Goal: Task Accomplishment & Management: Complete application form

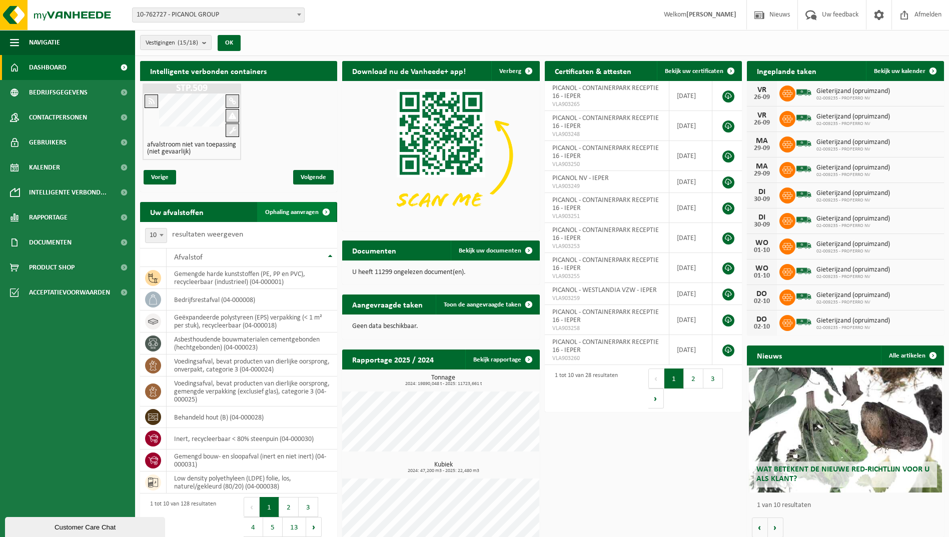
click at [292, 213] on span "Ophaling aanvragen" at bounding box center [292, 212] width 54 height 7
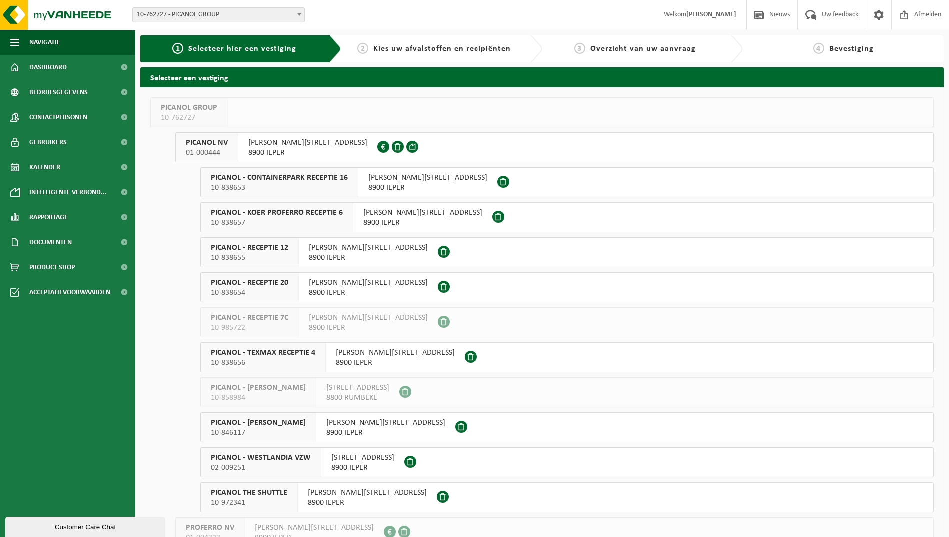
click at [297, 189] on span "10-838653" at bounding box center [279, 188] width 137 height 10
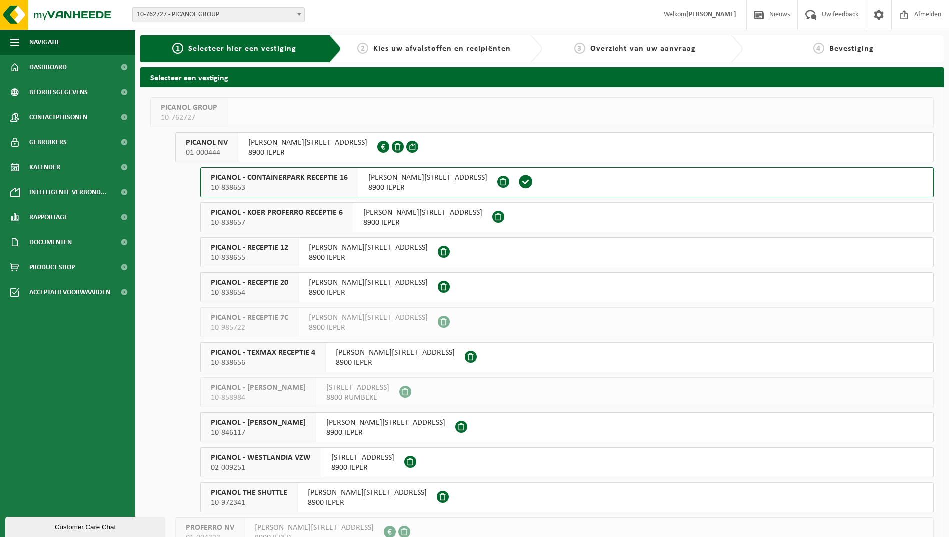
click at [297, 189] on span "10-838653" at bounding box center [279, 188] width 137 height 10
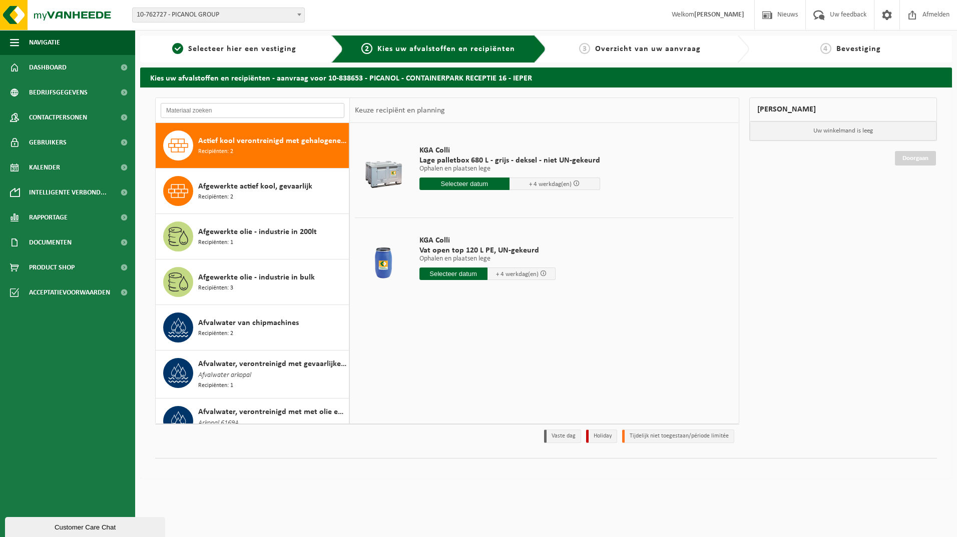
click at [247, 107] on input "text" at bounding box center [253, 110] width 184 height 15
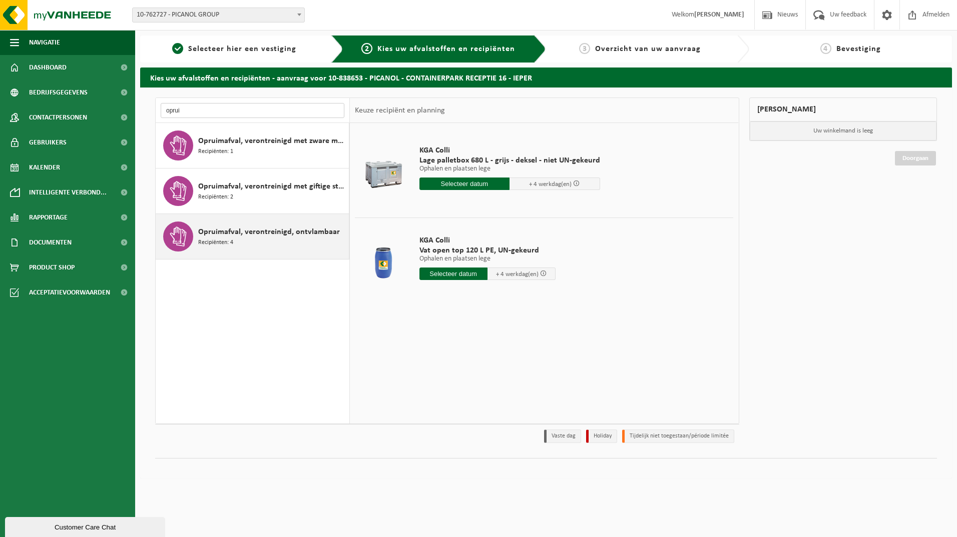
type input "oprui"
click at [255, 231] on span "Opruimafval, verontreinigd, ontvlambaar" at bounding box center [269, 232] width 142 height 12
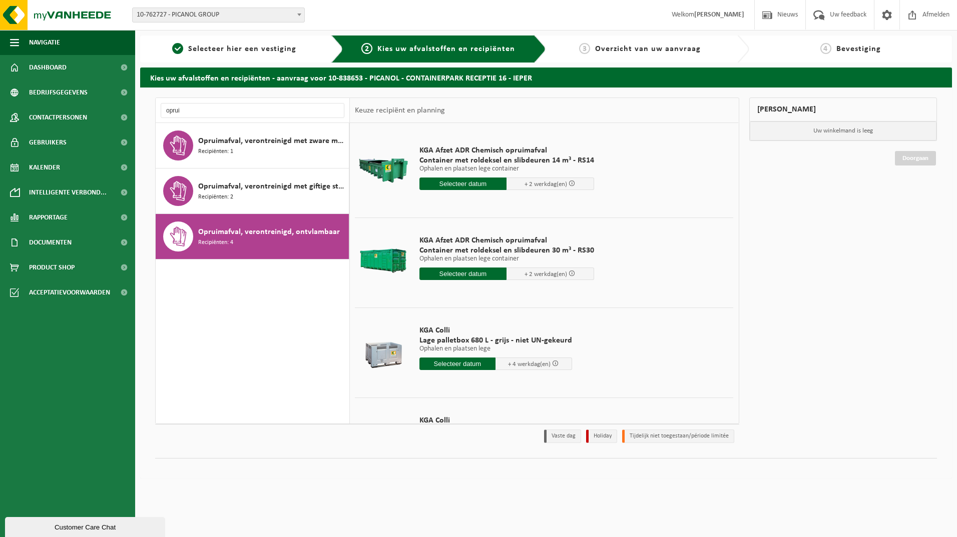
click at [462, 273] on input "text" at bounding box center [463, 274] width 88 height 13
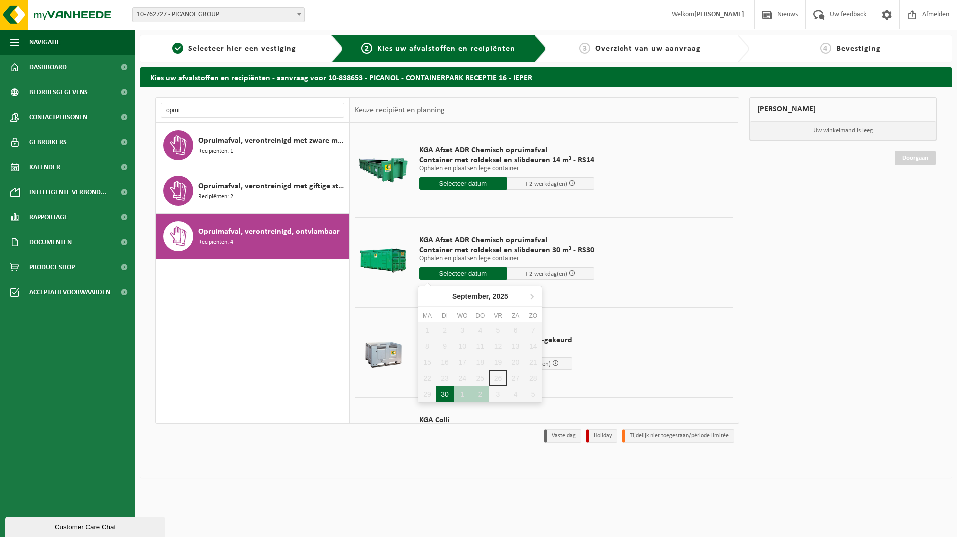
click at [449, 391] on div "30" at bounding box center [445, 395] width 18 height 16
type input "Van 2025-09-30"
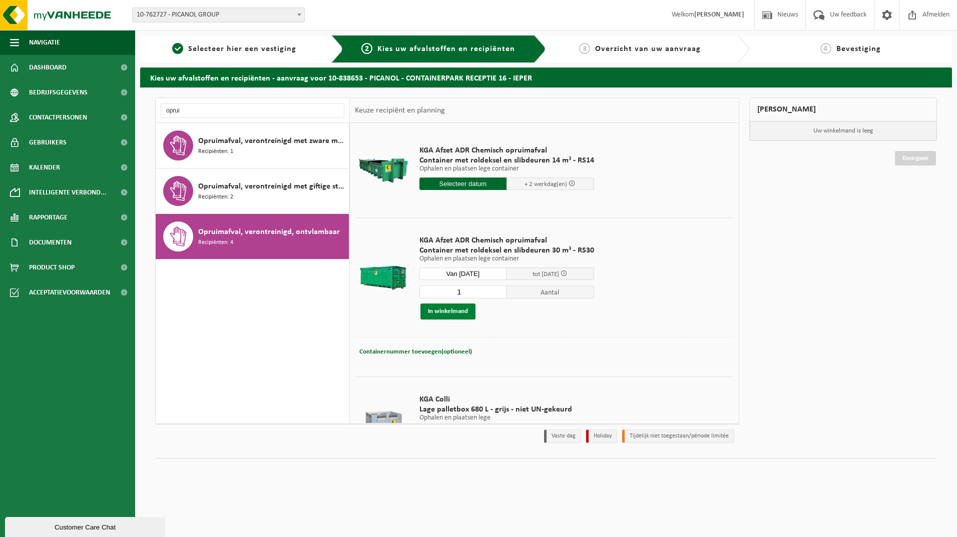
click at [455, 309] on button "In winkelmand" at bounding box center [447, 312] width 55 height 16
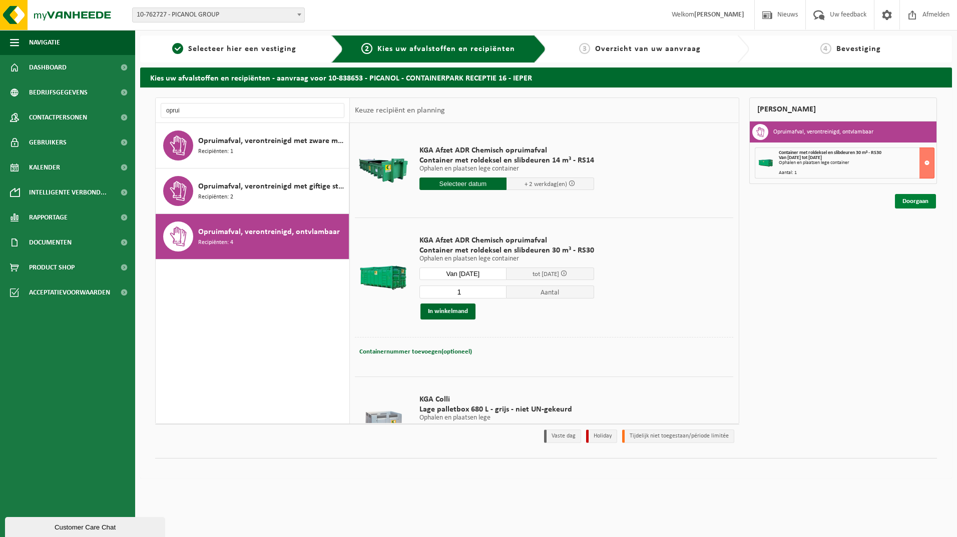
click at [905, 198] on link "Doorgaan" at bounding box center [915, 201] width 41 height 15
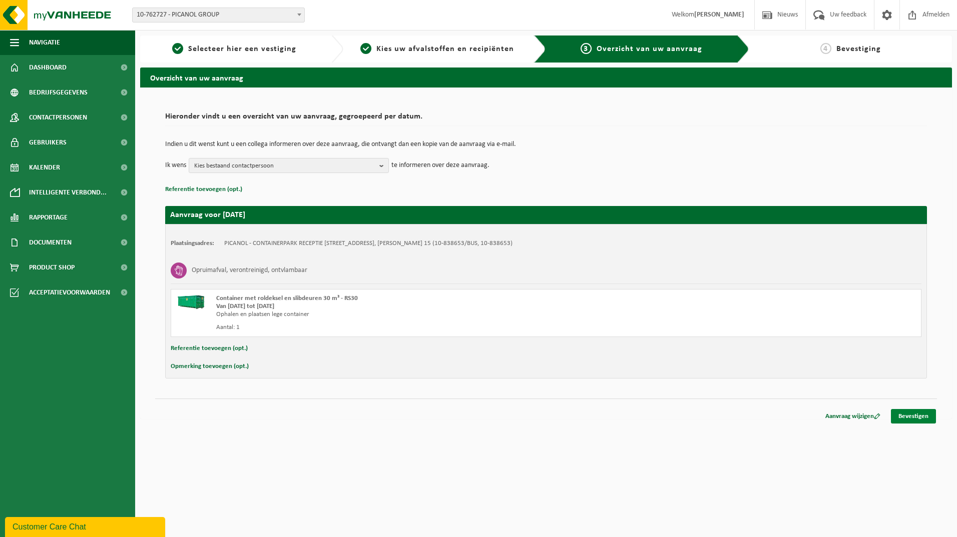
click at [917, 418] on link "Bevestigen" at bounding box center [913, 416] width 45 height 15
